Goal: Task Accomplishment & Management: Use online tool/utility

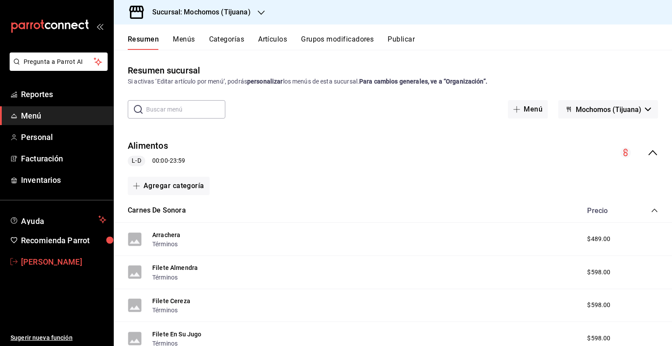
click at [49, 262] on span "[PERSON_NAME]" at bounding box center [63, 262] width 85 height 12
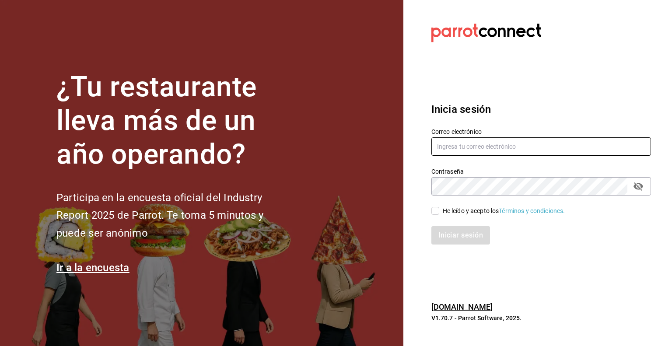
type input "[PERSON_NAME][EMAIL_ADDRESS][PERSON_NAME][DOMAIN_NAME]"
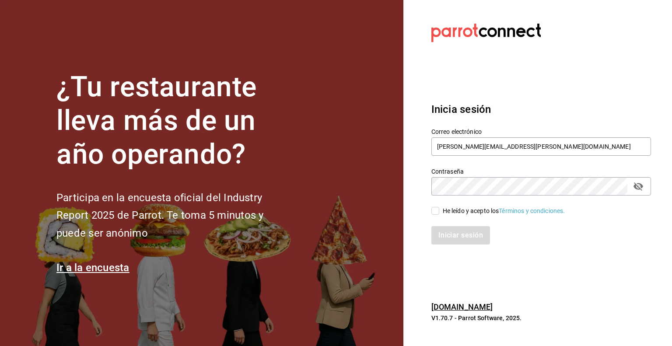
click at [436, 210] on input "He leído y acepto los Términos y condiciones." at bounding box center [435, 211] width 8 height 8
checkbox input "true"
click at [457, 236] on button "Iniciar sesión" at bounding box center [460, 235] width 59 height 18
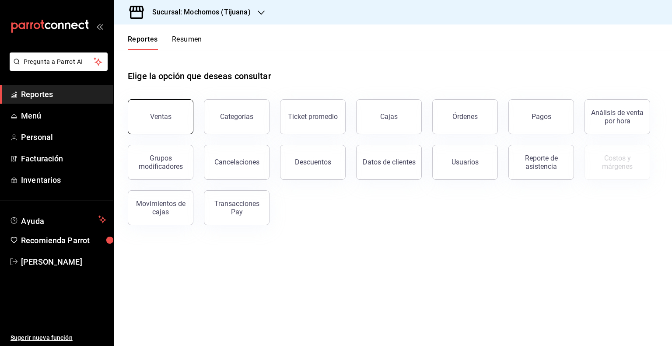
click at [163, 114] on div "Ventas" at bounding box center [160, 116] width 21 height 8
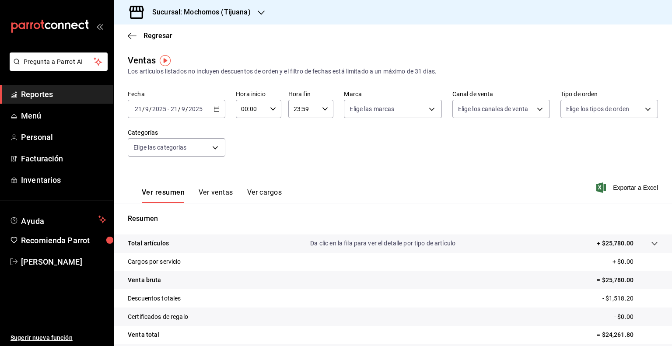
click at [219, 107] on div "[DATE] [DATE] - [DATE] [DATE]" at bounding box center [177, 109] width 98 height 18
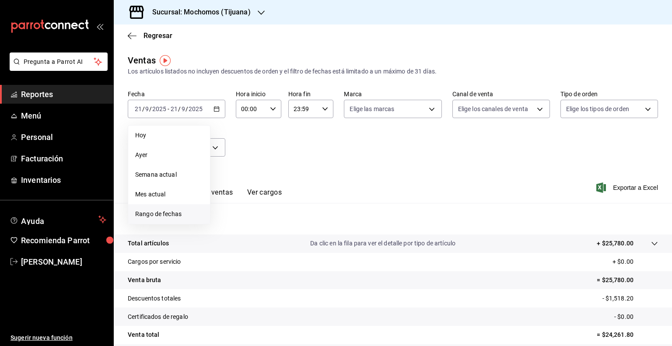
click at [169, 215] on span "Rango de fechas" at bounding box center [169, 214] width 68 height 9
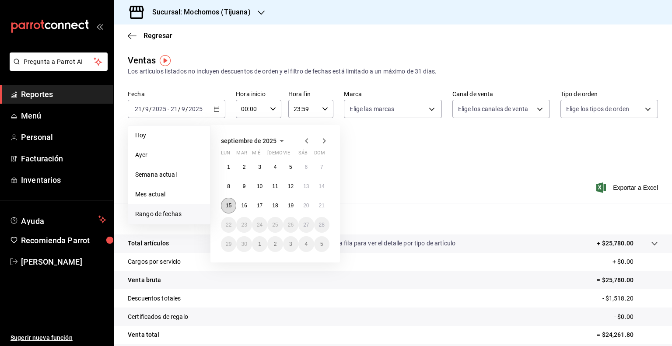
click at [227, 204] on abbr "15" at bounding box center [229, 206] width 6 height 6
click at [320, 205] on abbr "21" at bounding box center [322, 206] width 6 height 6
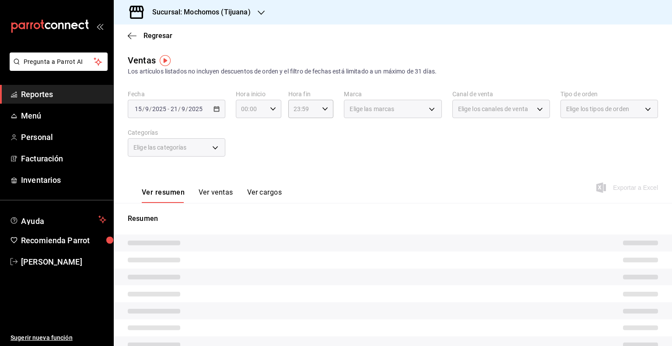
click at [270, 108] on icon "button" at bounding box center [273, 109] width 6 height 6
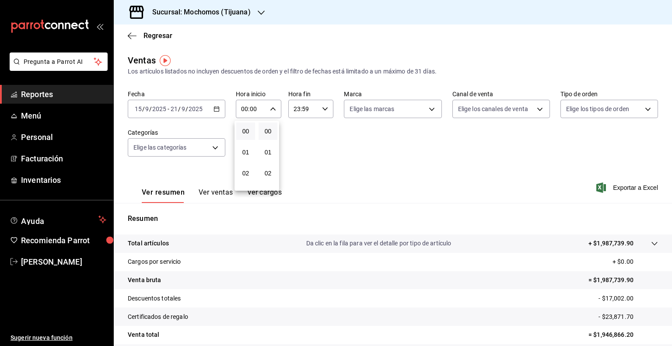
click at [278, 109] on div at bounding box center [336, 173] width 672 height 346
click at [278, 109] on div "00:00 Hora inicio" at bounding box center [258, 109] width 45 height 18
click at [243, 144] on button "05" at bounding box center [245, 137] width 19 height 17
type input "05:00"
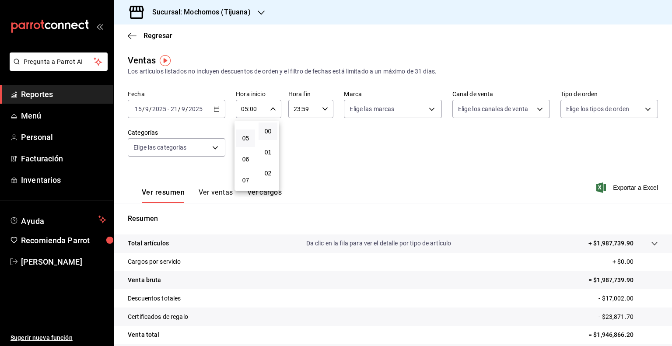
click at [268, 126] on button "00" at bounding box center [267, 130] width 19 height 17
click at [322, 106] on div at bounding box center [336, 173] width 672 height 346
click at [322, 106] on icon "button" at bounding box center [325, 109] width 6 height 6
click at [297, 167] on button "05" at bounding box center [297, 160] width 19 height 17
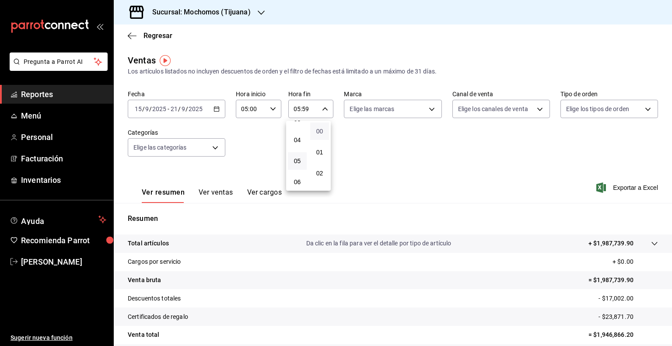
click at [320, 128] on span "00" at bounding box center [319, 131] width 8 height 7
type input "05:00"
click at [429, 105] on div at bounding box center [336, 173] width 672 height 346
click at [429, 105] on body "Pregunta a Parrot AI Reportes Menú Personal Facturación Inventarios Ayuda Recom…" at bounding box center [336, 173] width 672 height 346
click at [350, 141] on input "checkbox" at bounding box center [351, 143] width 8 height 8
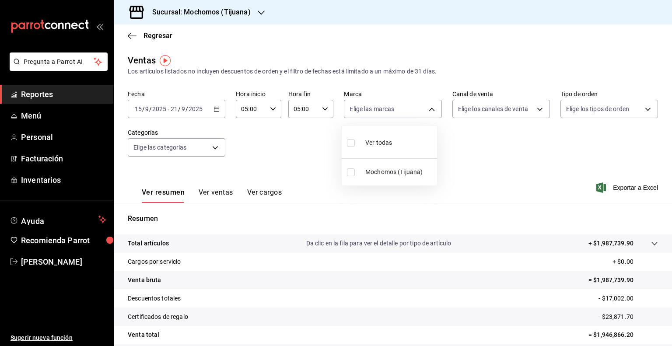
checkbox input "true"
type input "c300ab0f-4e96-434a-ab79-9fec8b673c9f"
checkbox input "true"
click at [504, 133] on div at bounding box center [336, 173] width 672 height 346
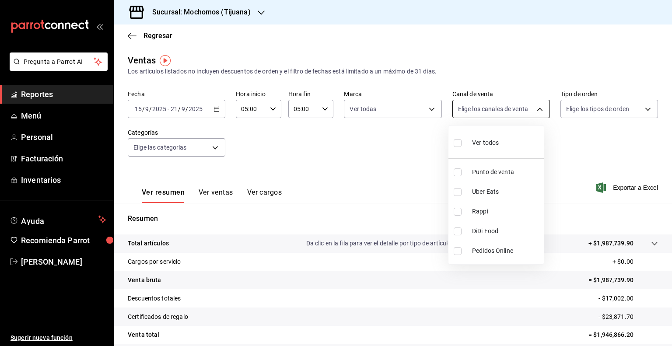
click at [535, 106] on body "Pregunta a Parrot AI Reportes Menú Personal Facturación Inventarios Ayuda Recom…" at bounding box center [336, 173] width 672 height 346
click at [456, 142] on input "checkbox" at bounding box center [458, 143] width 8 height 8
checkbox input "true"
type input "PARROT,UBER_EATS,RAPPI,DIDI_FOOD,ONLINE"
checkbox input "true"
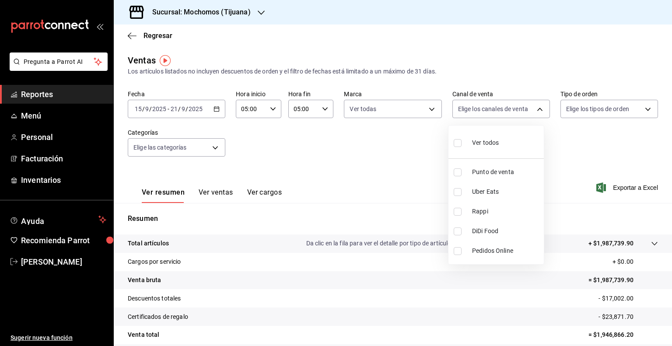
checkbox input "true"
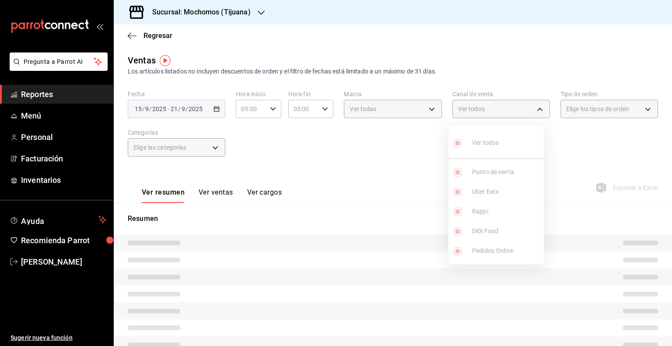
click at [576, 150] on div at bounding box center [336, 173] width 672 height 346
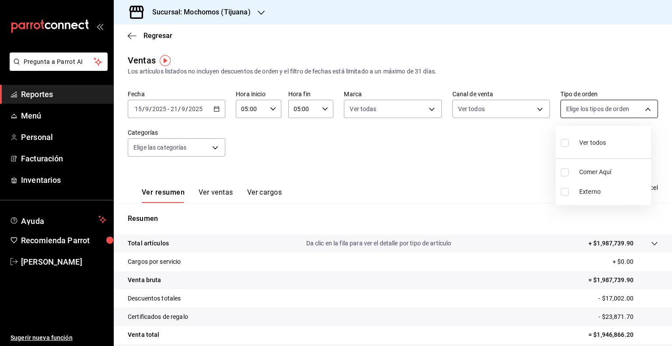
click at [644, 105] on body "Pregunta a Parrot AI Reportes Menú Personal Facturación Inventarios Ayuda Recom…" at bounding box center [336, 173] width 672 height 346
click at [565, 140] on input "checkbox" at bounding box center [565, 143] width 8 height 8
checkbox input "true"
type input "59fdec9d-7e45-44f1-b527-5416629fe4e9,EXTERNAL"
checkbox input "true"
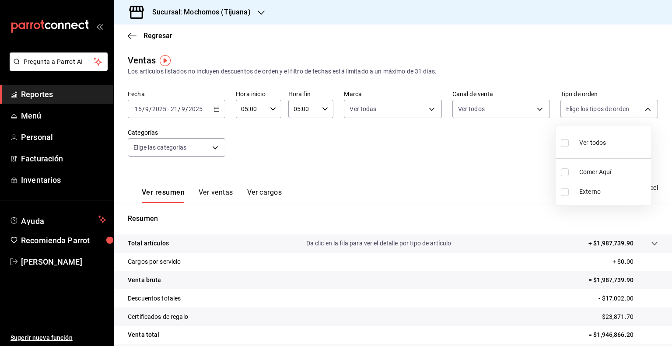
checkbox input "true"
click at [522, 159] on div at bounding box center [336, 173] width 672 height 346
click at [638, 183] on span "Exportar a Excel" at bounding box center [628, 187] width 60 height 10
